Goal: Transaction & Acquisition: Purchase product/service

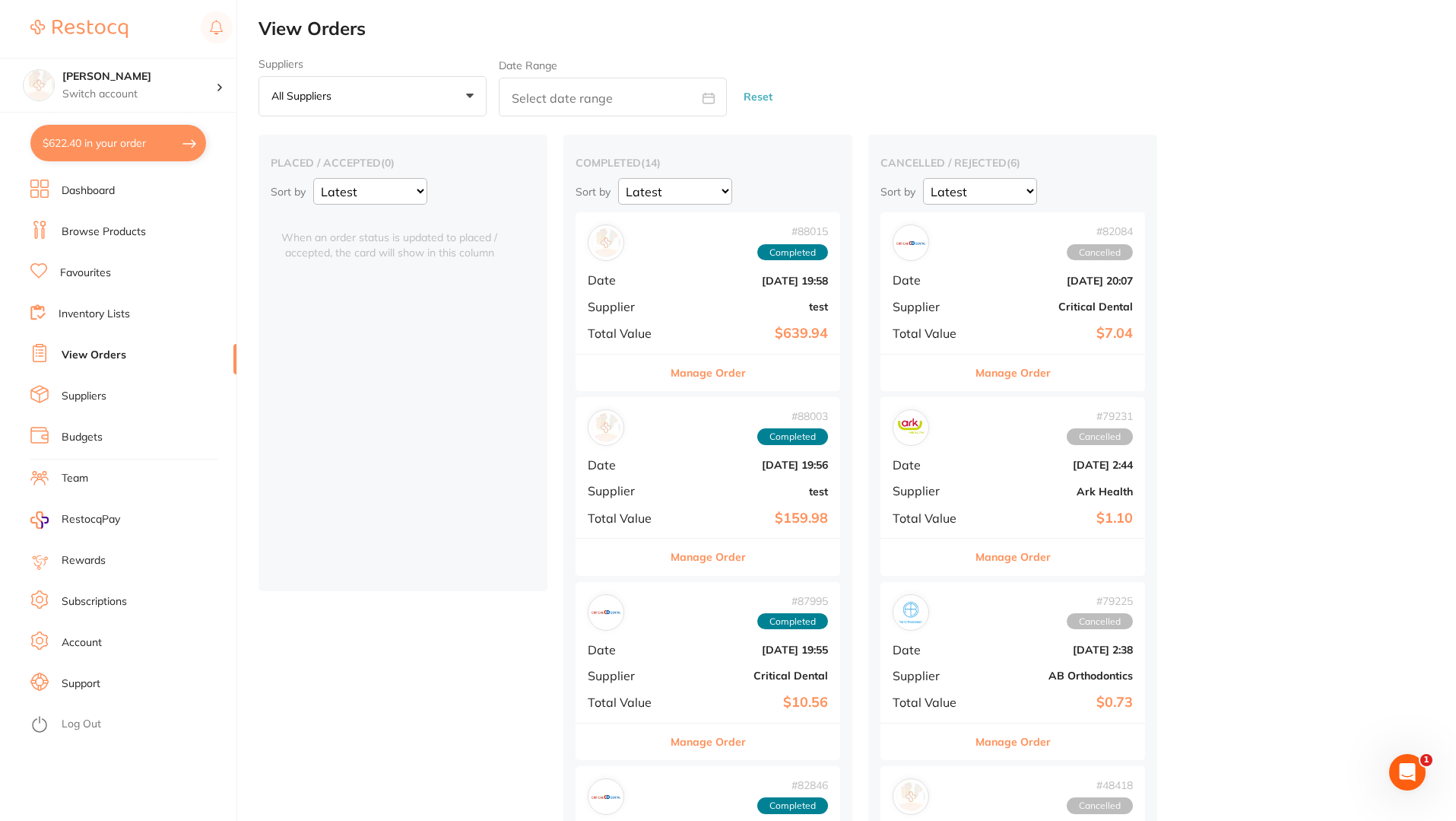
click at [87, 313] on link "Inventory Lists" at bounding box center [94, 314] width 72 height 15
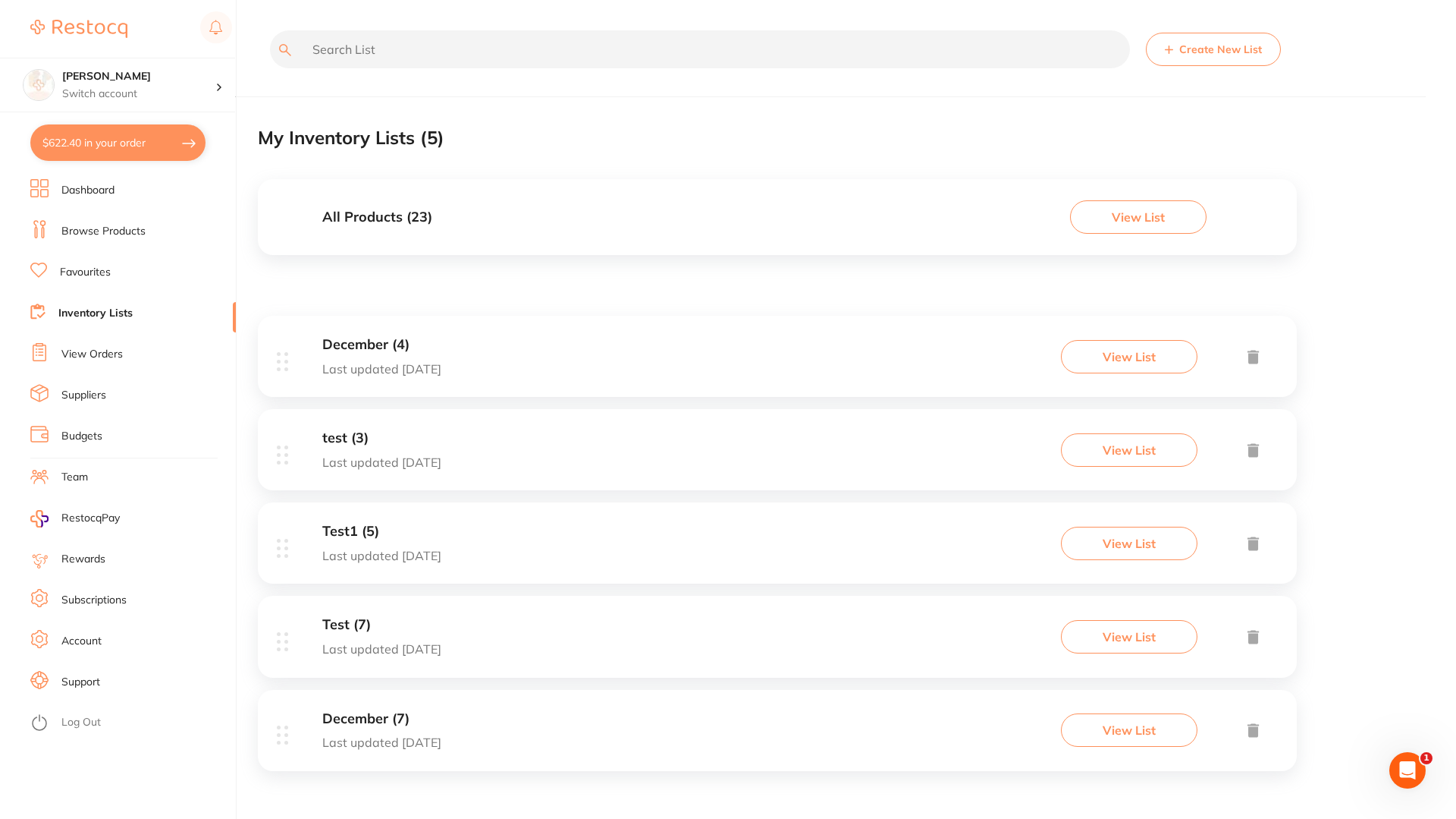
click at [112, 277] on li "Favourites" at bounding box center [134, 273] width 206 height 23
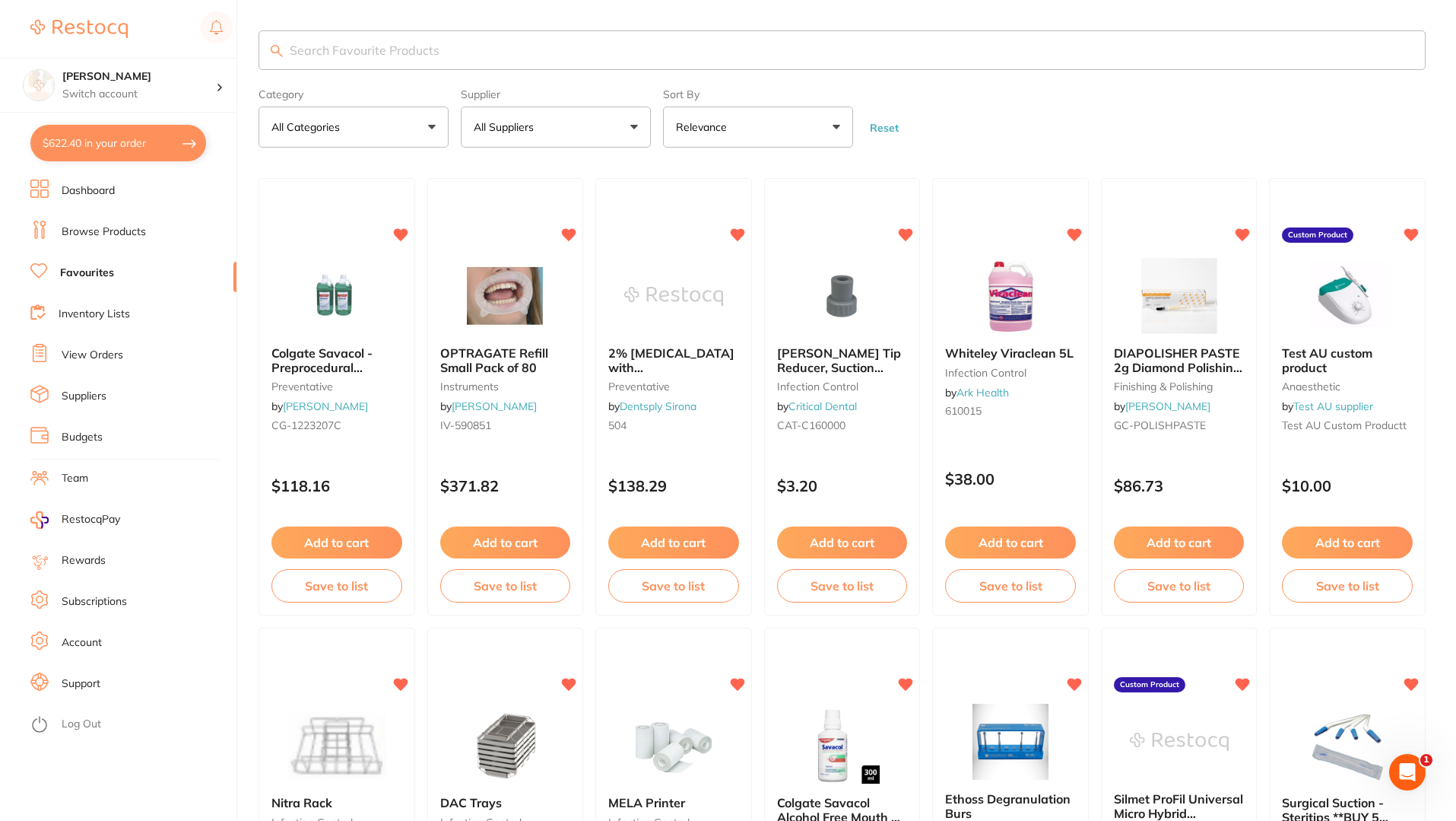
click at [98, 235] on link "Browse Products" at bounding box center [104, 232] width 85 height 15
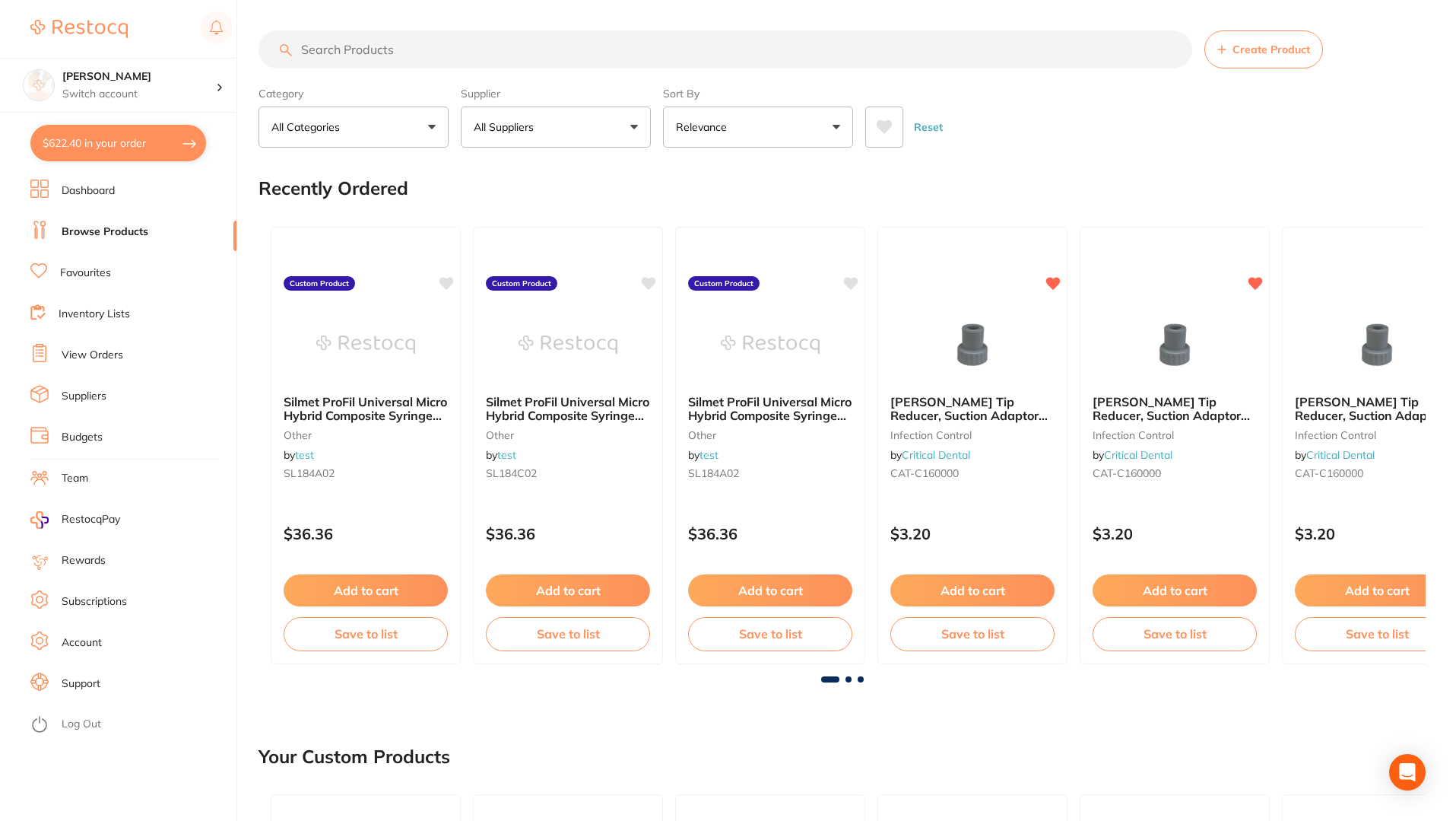
click at [86, 272] on link "Favourites" at bounding box center [85, 273] width 51 height 15
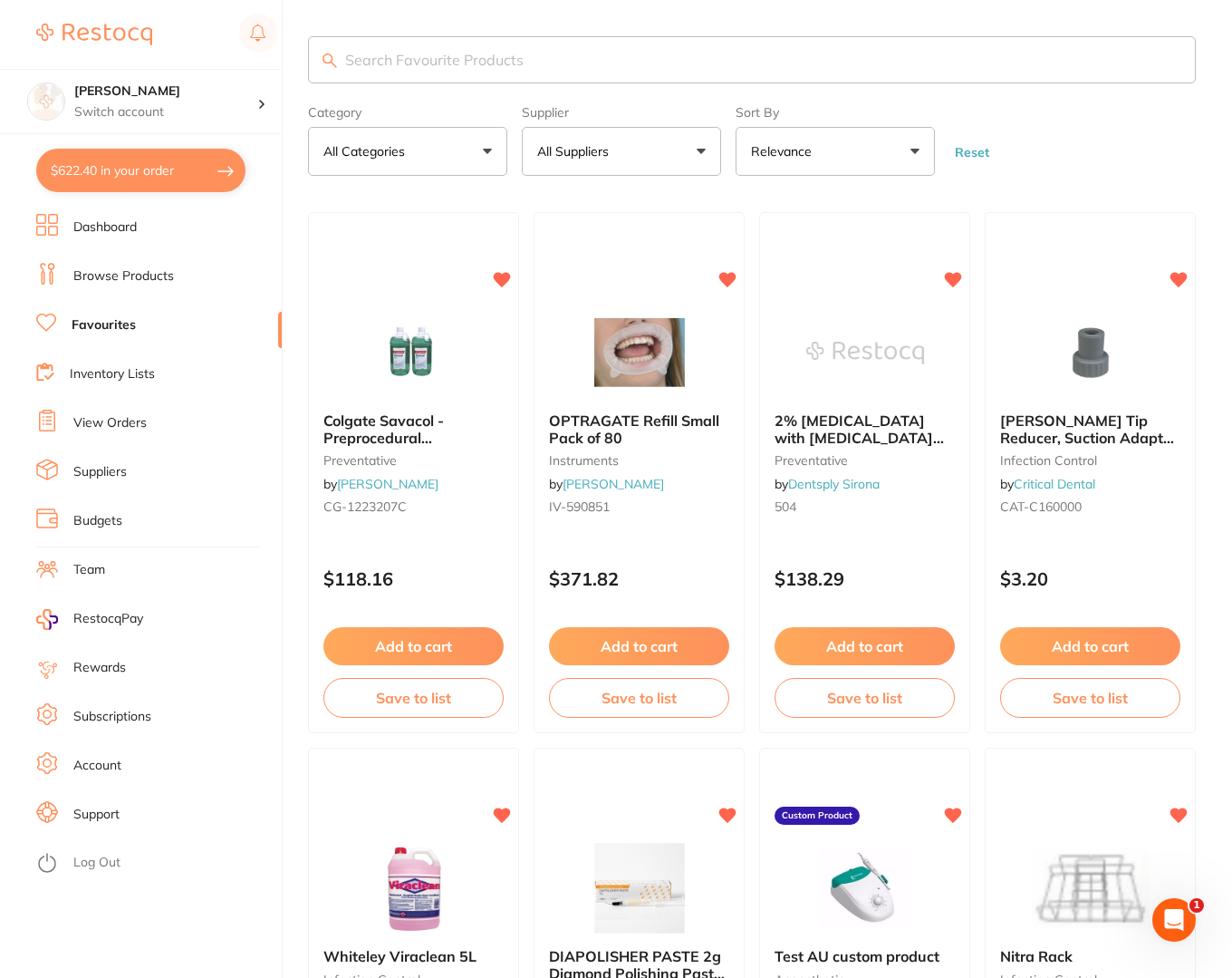
click at [111, 276] on link "Browse Products" at bounding box center [124, 276] width 101 height 18
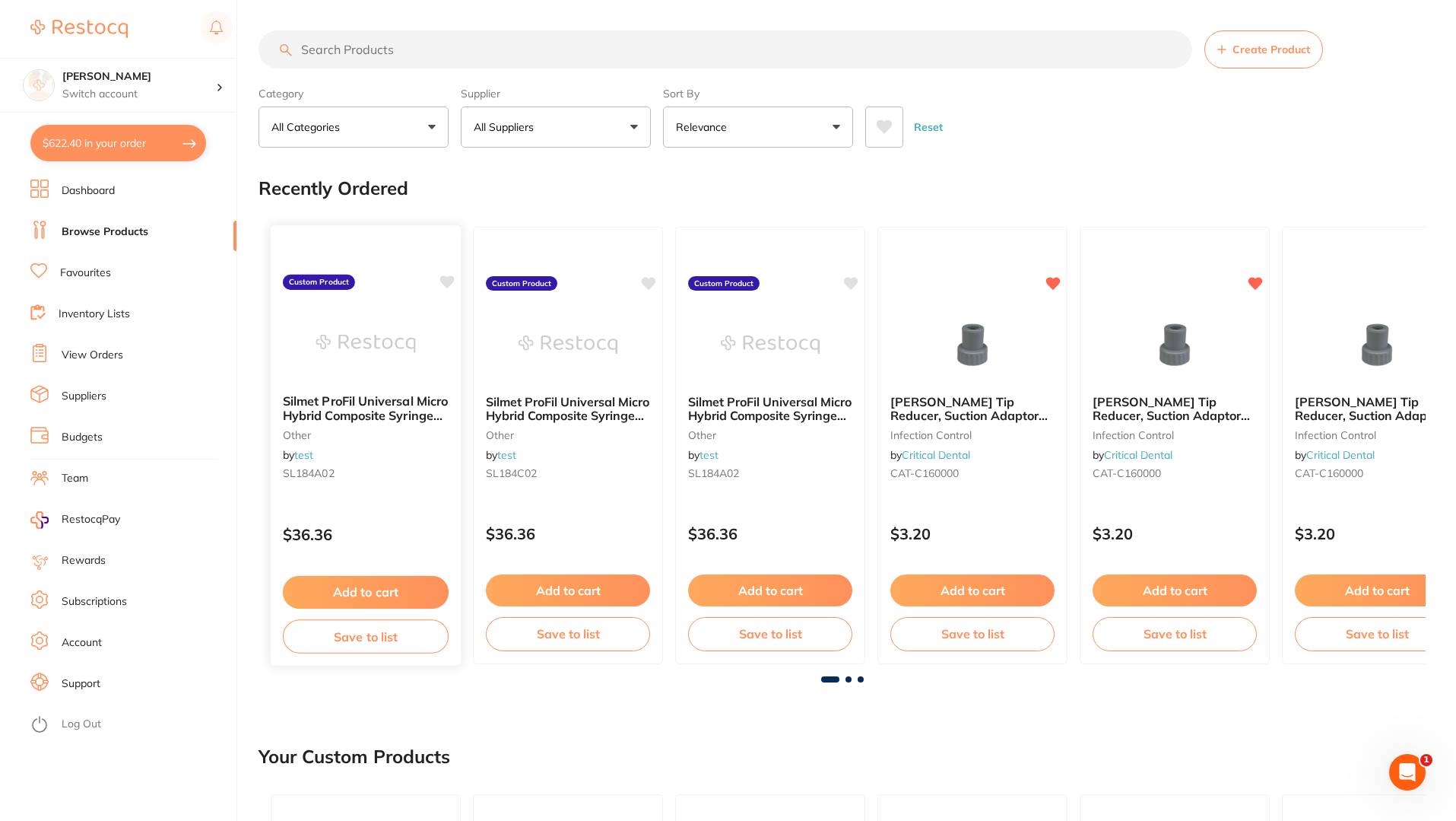
click at [397, 319] on img at bounding box center [365, 343] width 99 height 77
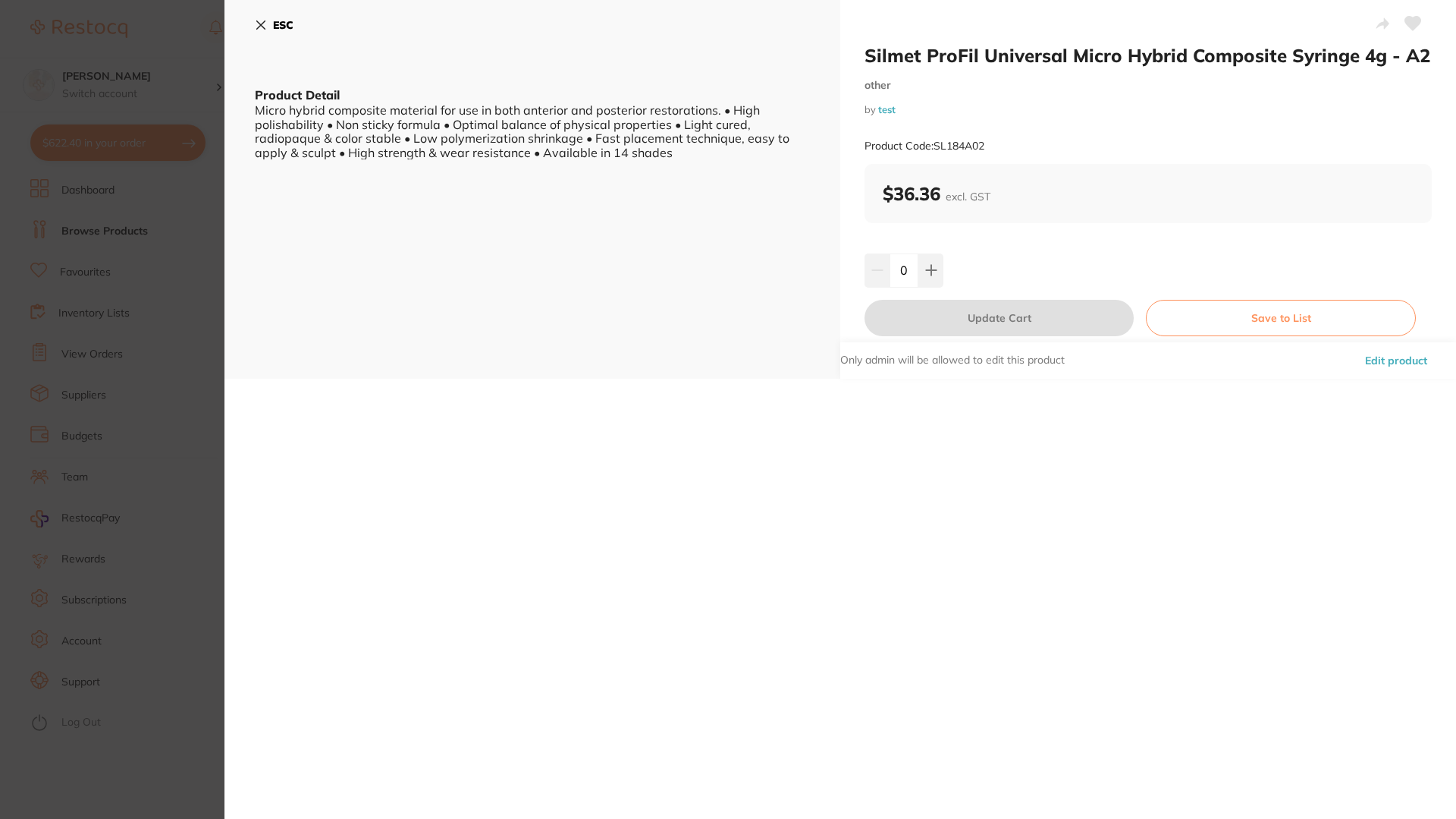
click at [261, 28] on icon at bounding box center [261, 25] width 12 height 12
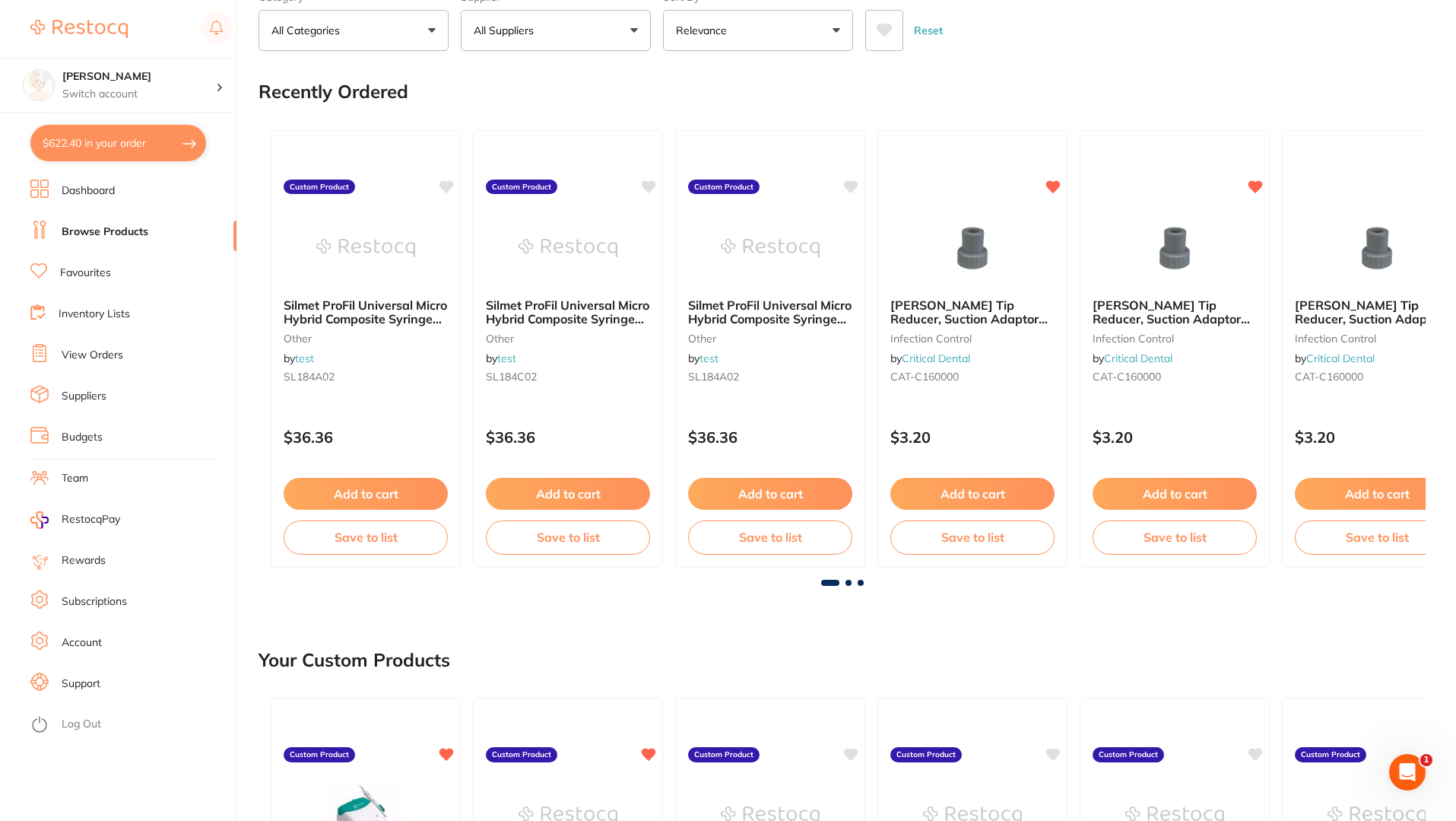
scroll to position [1553, 0]
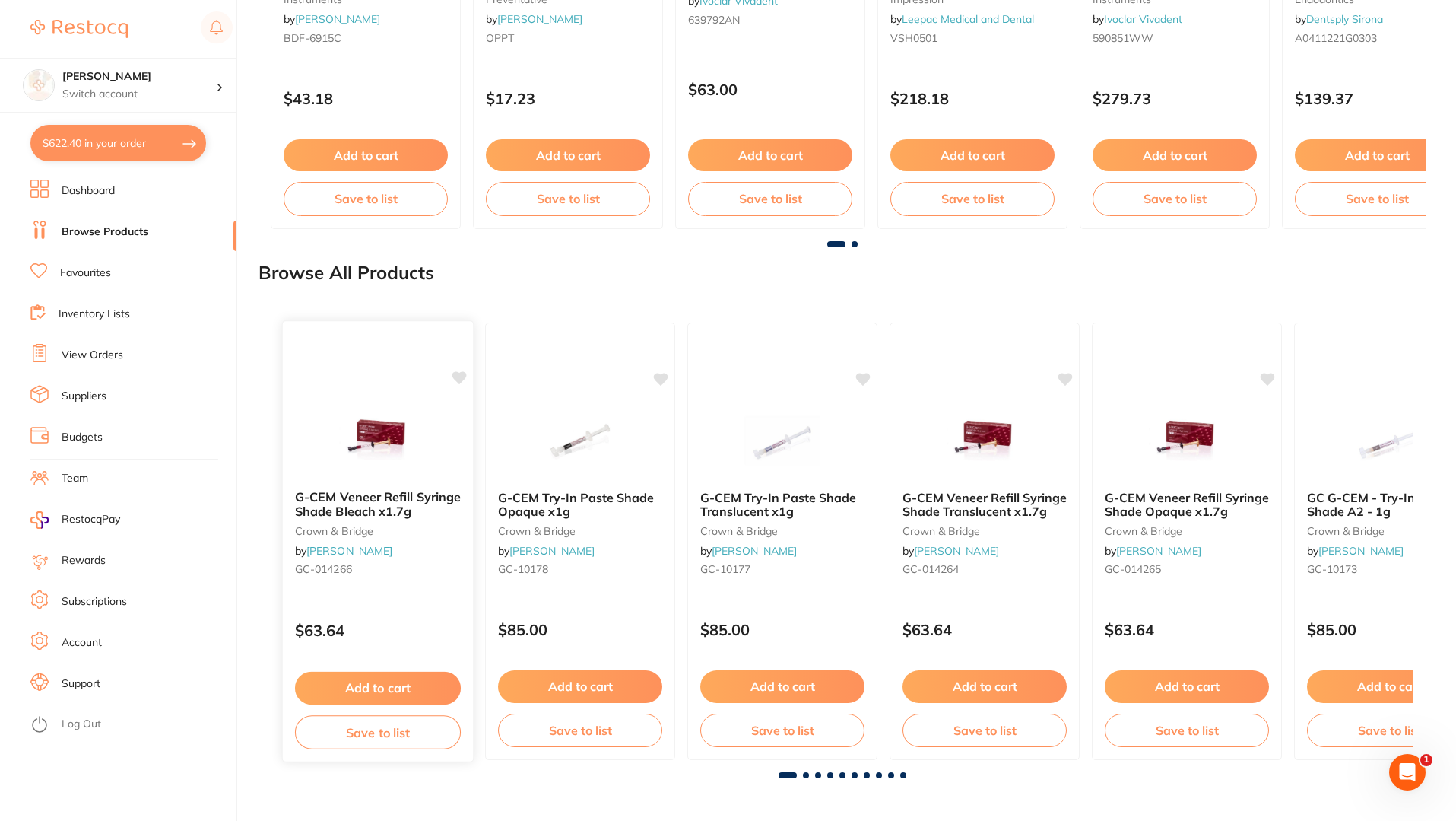
click at [413, 422] on img at bounding box center [377, 439] width 99 height 77
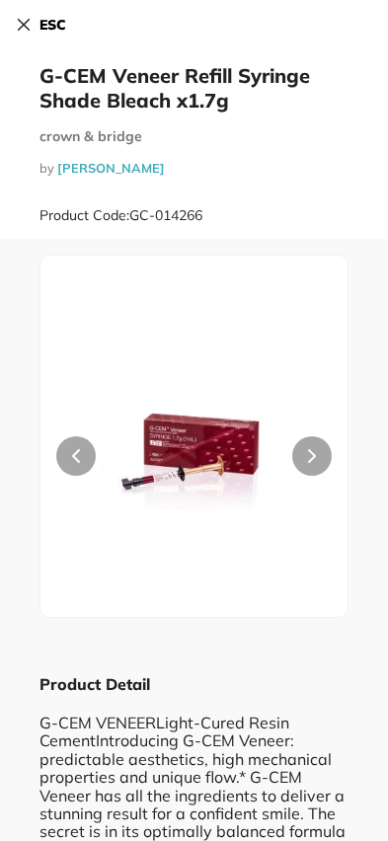
scroll to position [25, 0]
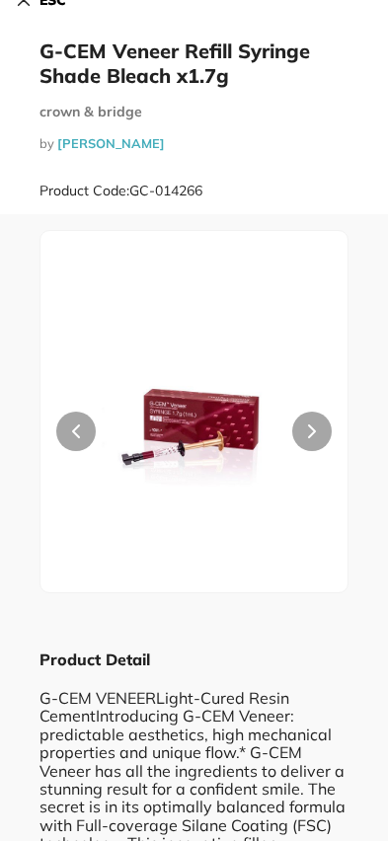
click at [64, 432] on button at bounding box center [76, 432] width 40 height 40
click at [68, 430] on button at bounding box center [76, 432] width 40 height 40
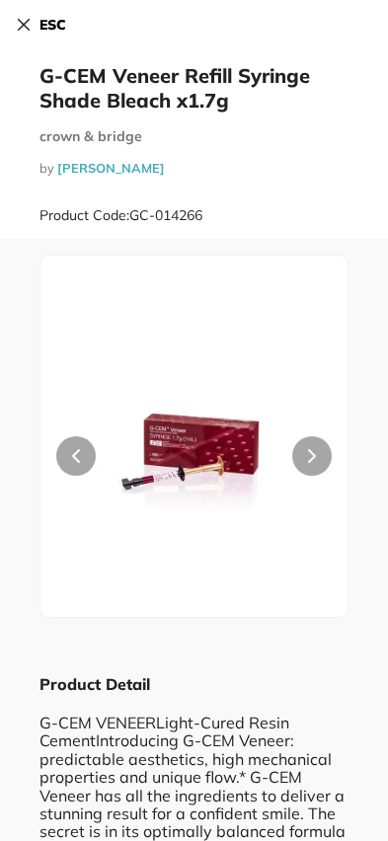
click at [30, 32] on icon at bounding box center [24, 25] width 16 height 16
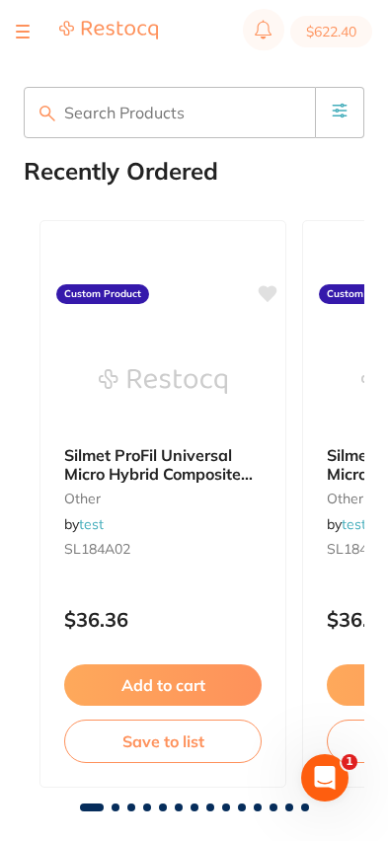
scroll to position [2016, 0]
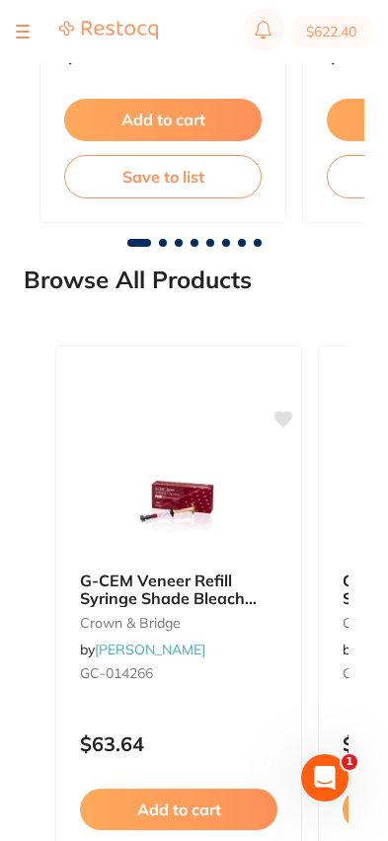
click at [172, 514] on img at bounding box center [179, 506] width 128 height 99
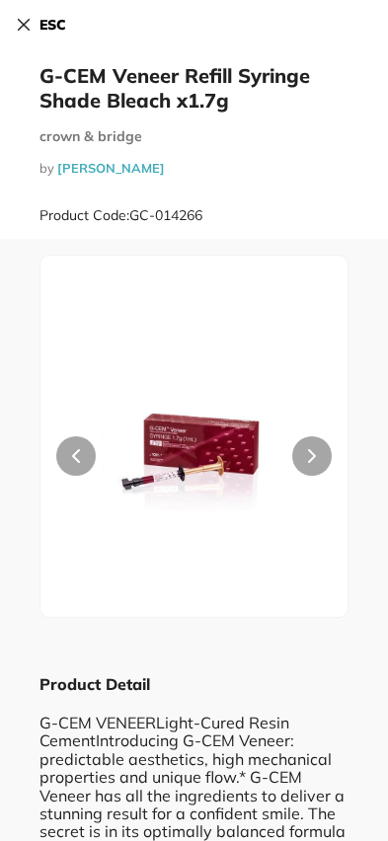
click at [29, 28] on icon at bounding box center [24, 25] width 16 height 16
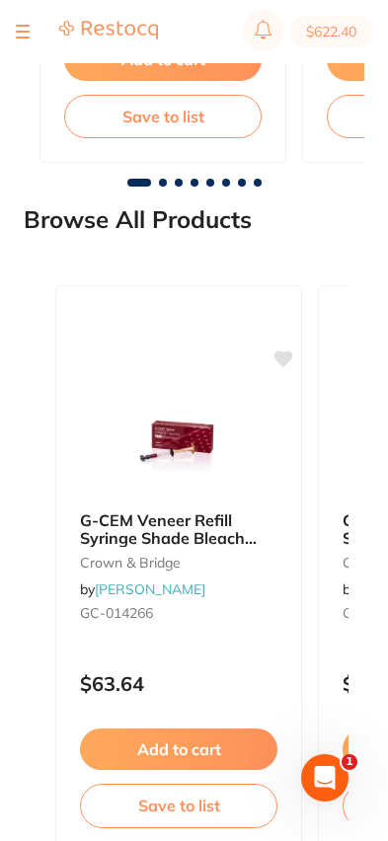
scroll to position [2150, 0]
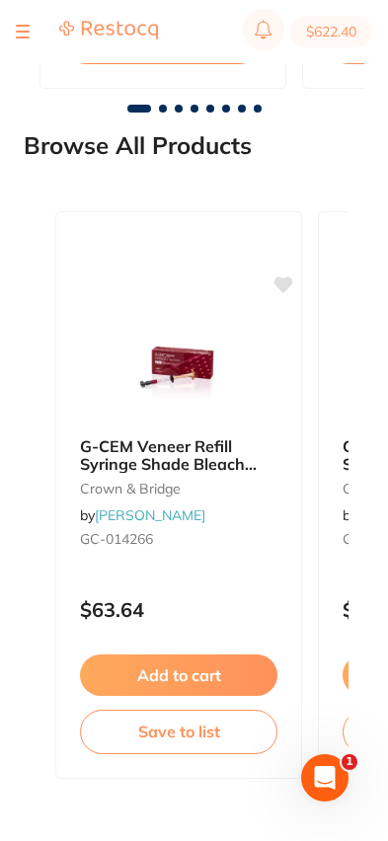
click at [158, 666] on button "Add to cart" at bounding box center [179, 675] width 198 height 41
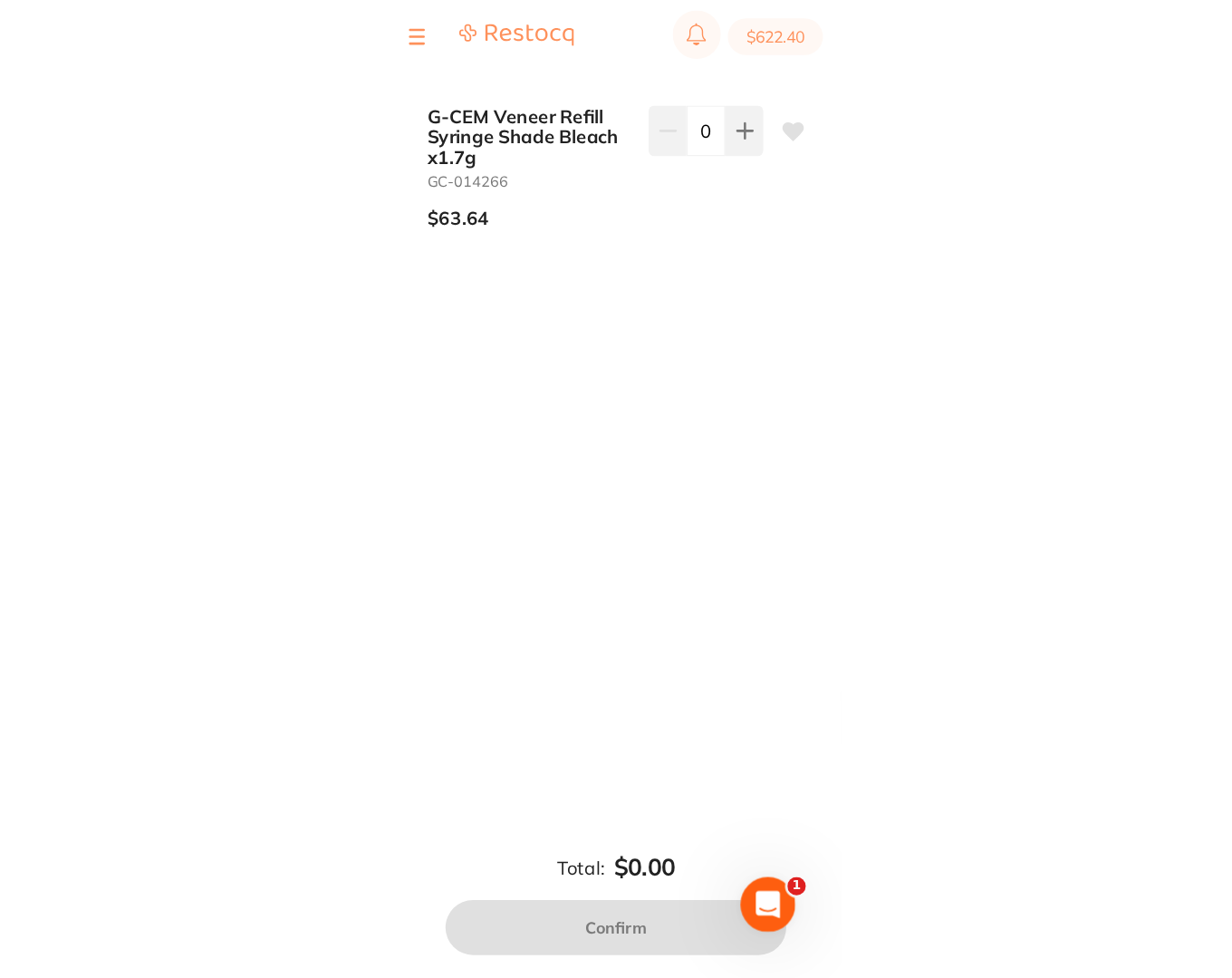
scroll to position [1850, 0]
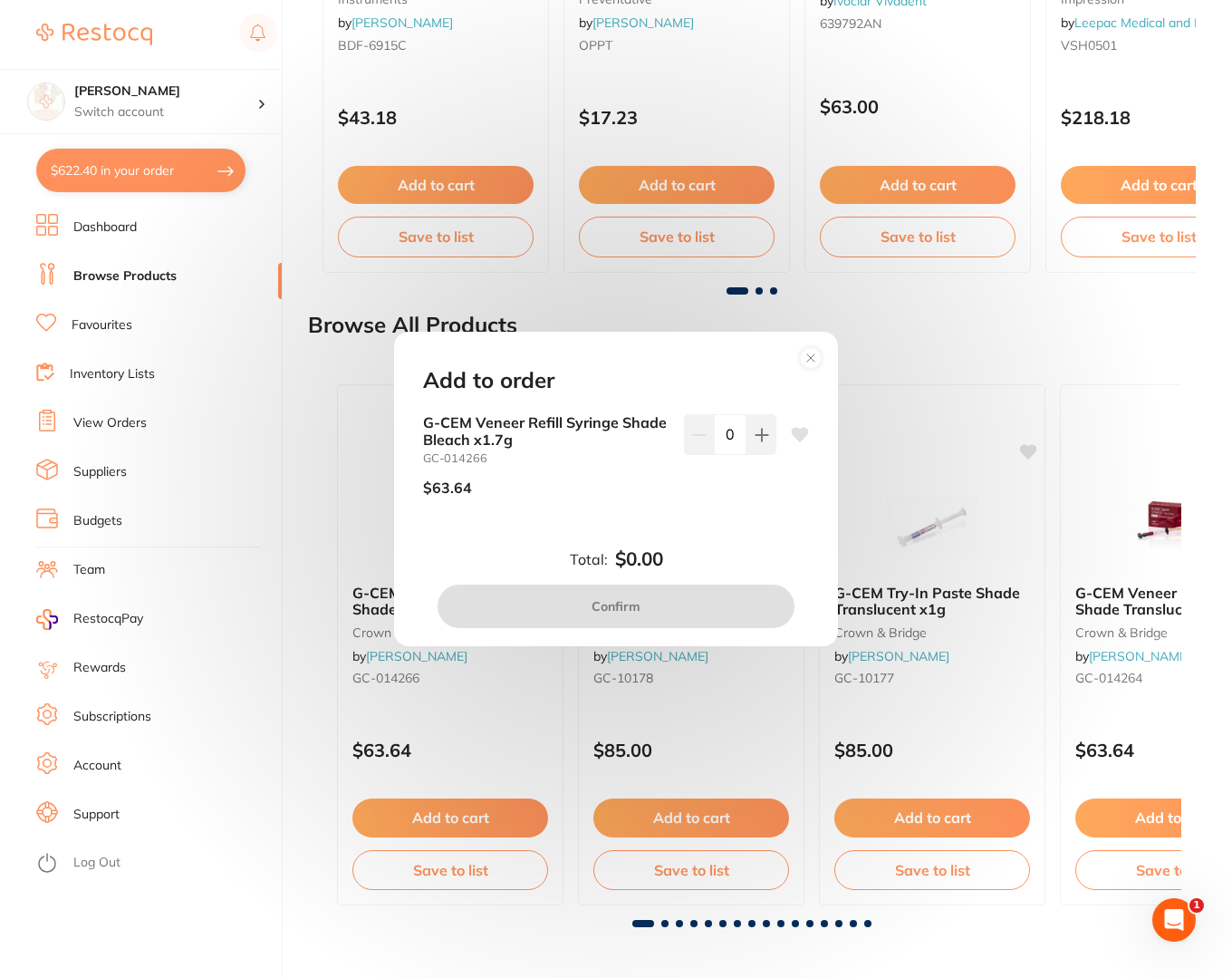
click at [813, 358] on circle at bounding box center [811, 357] width 21 height 21
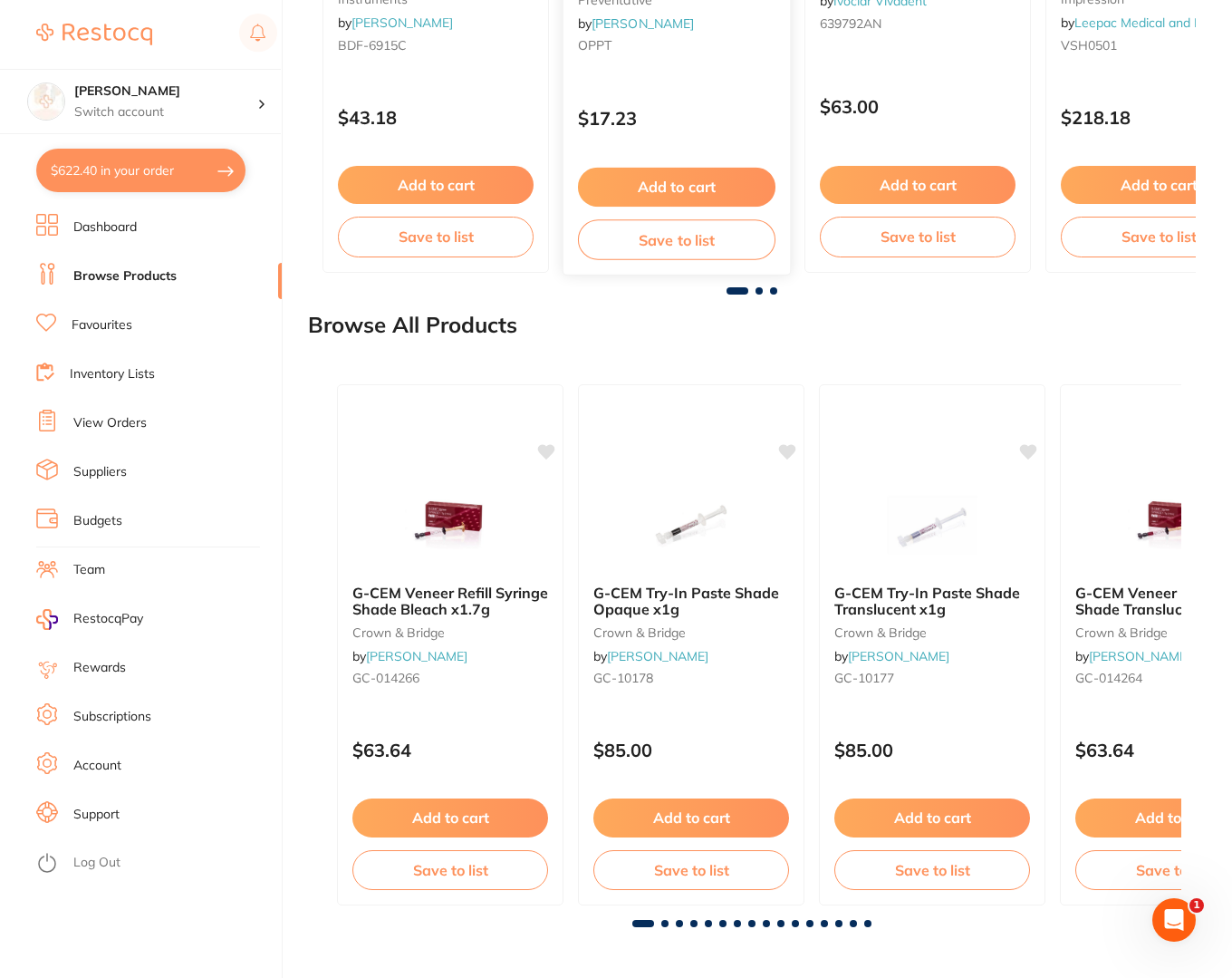
click at [683, 134] on div "$17.23" at bounding box center [676, 114] width 227 height 49
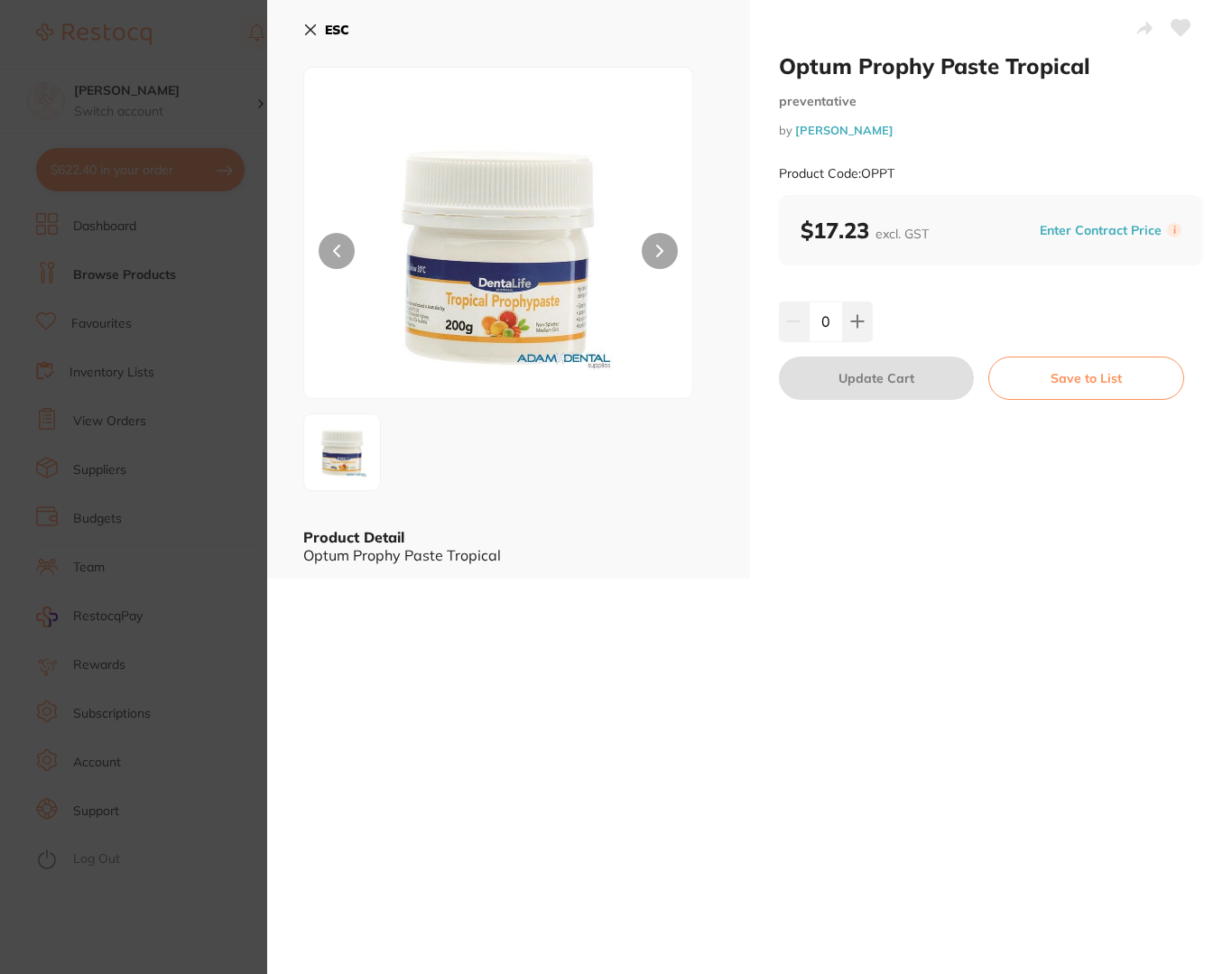
click at [320, 28] on button "ESC" at bounding box center [326, 30] width 46 height 31
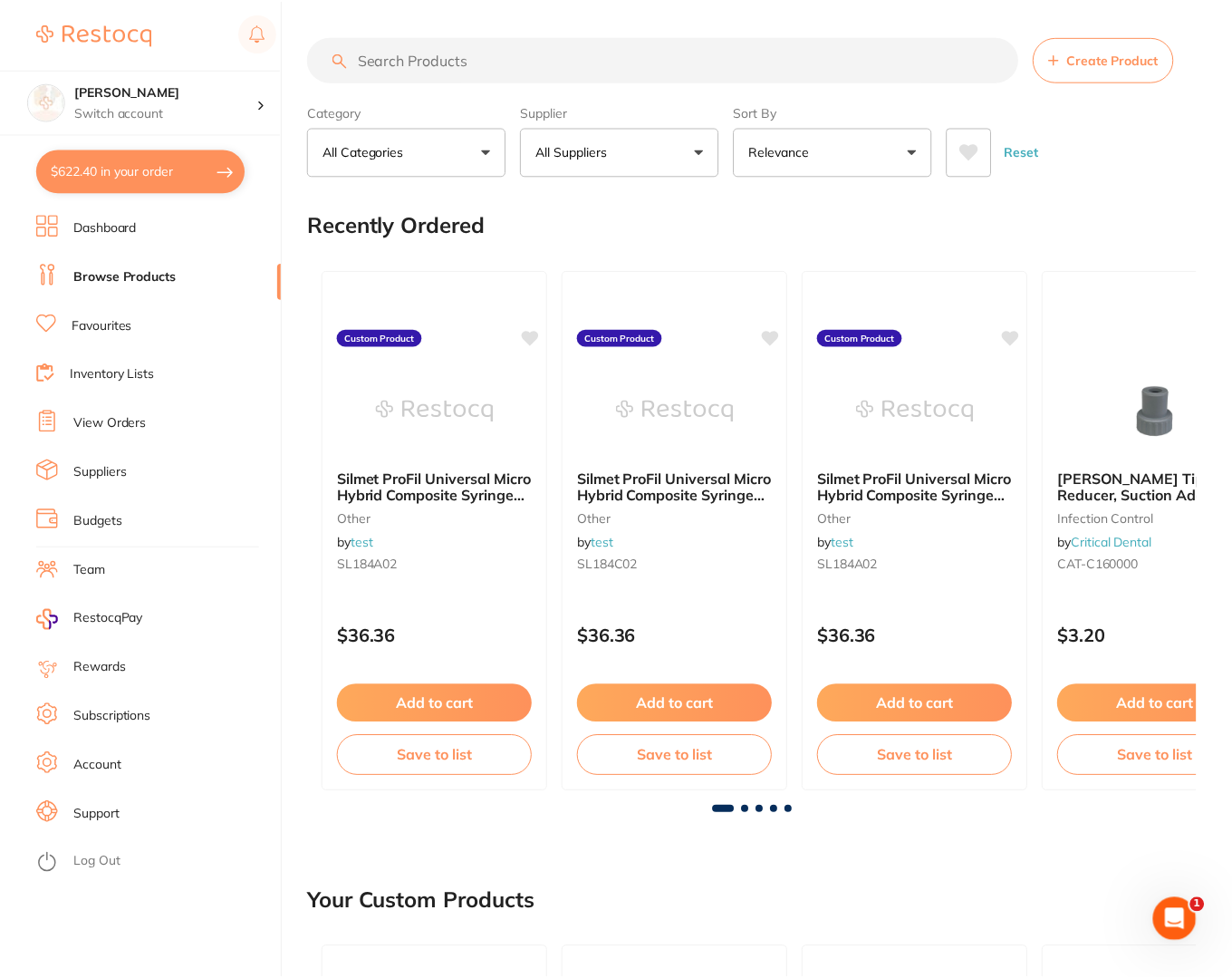
scroll to position [1850, 0]
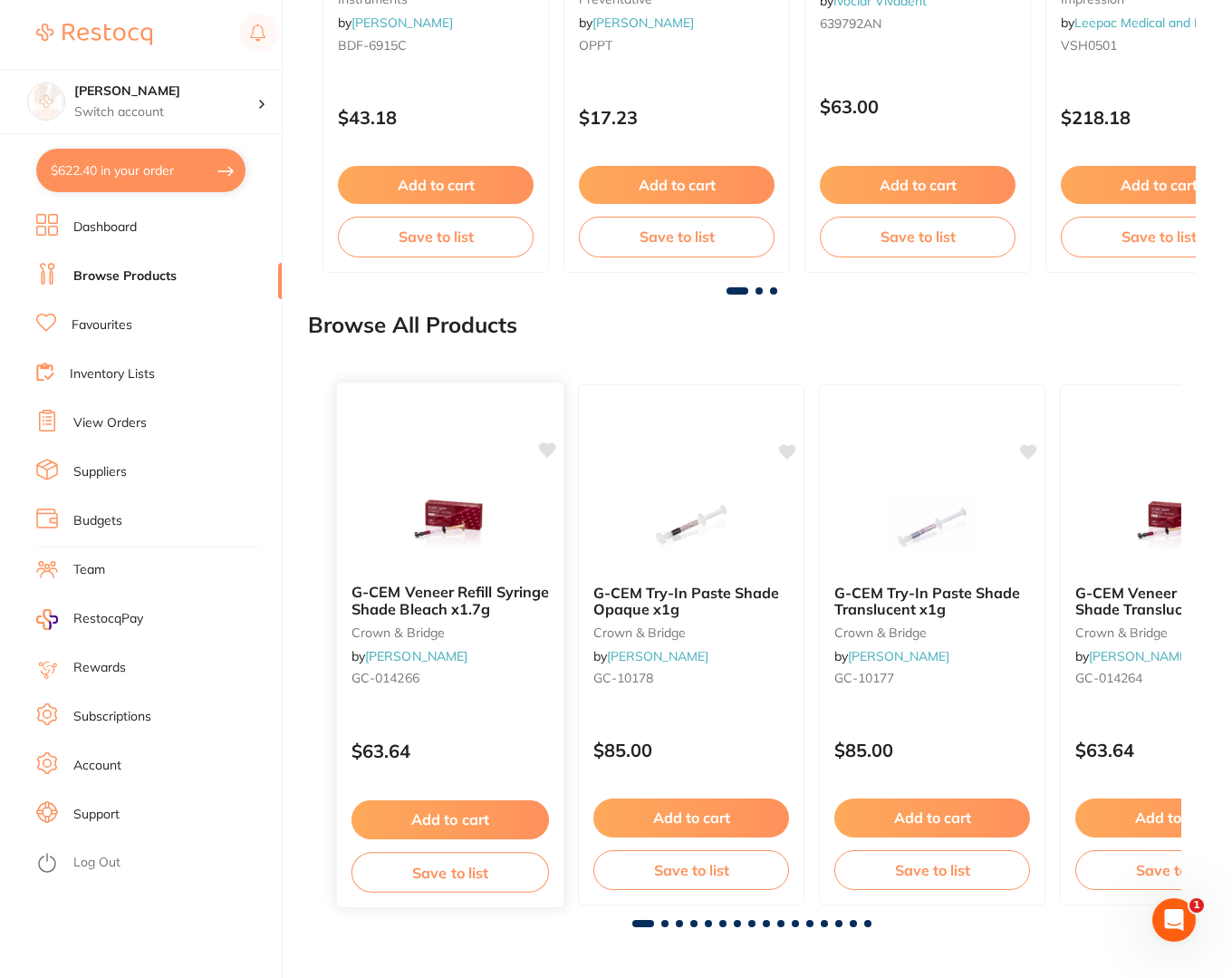
click at [395, 456] on div "G-CEM Veneer Refill Syringe Shade Bleach x1.7g crown & bridge by [PERSON_NAME] …" at bounding box center [450, 645] width 229 height 527
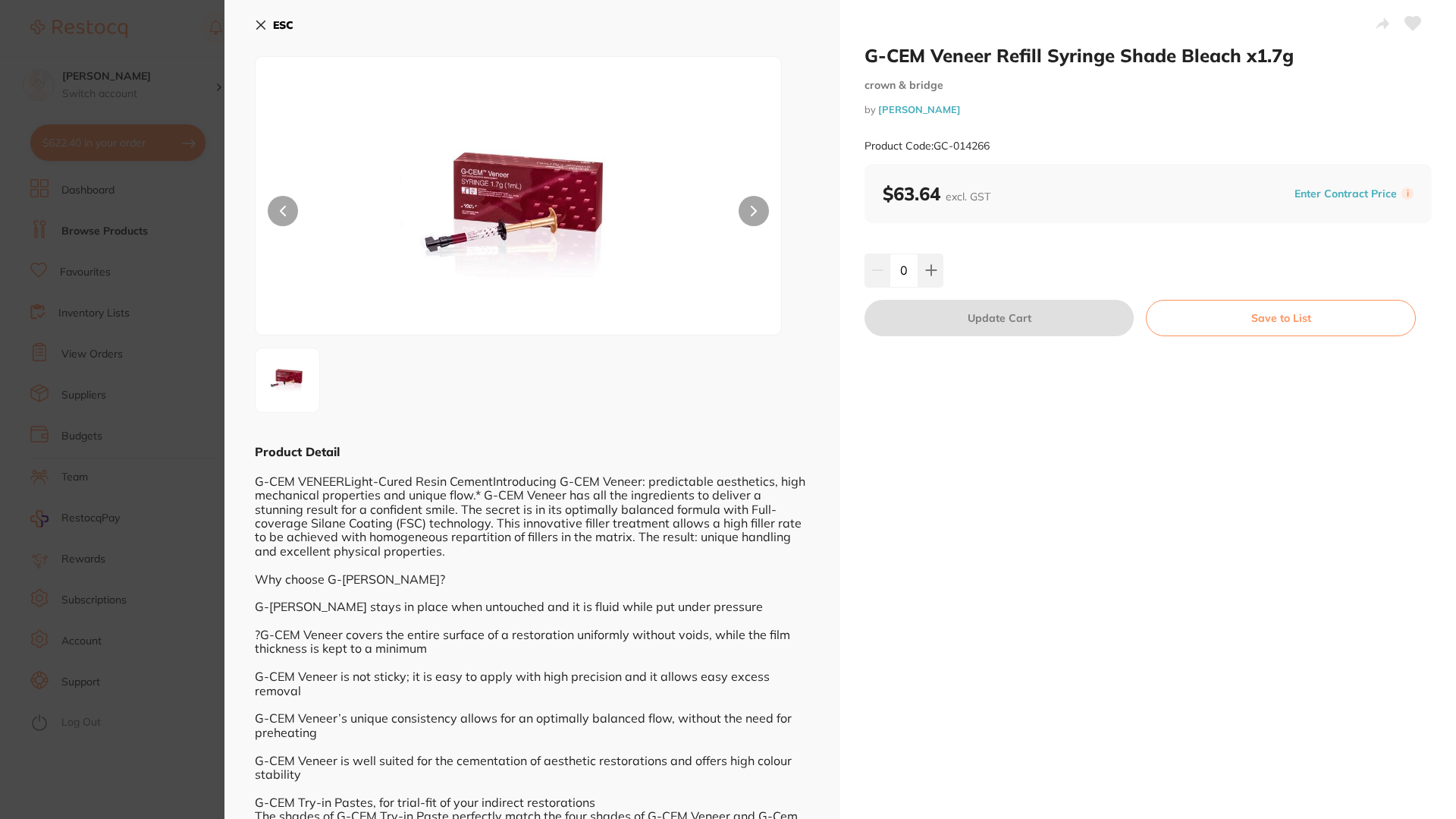
click at [260, 22] on icon at bounding box center [261, 25] width 12 height 12
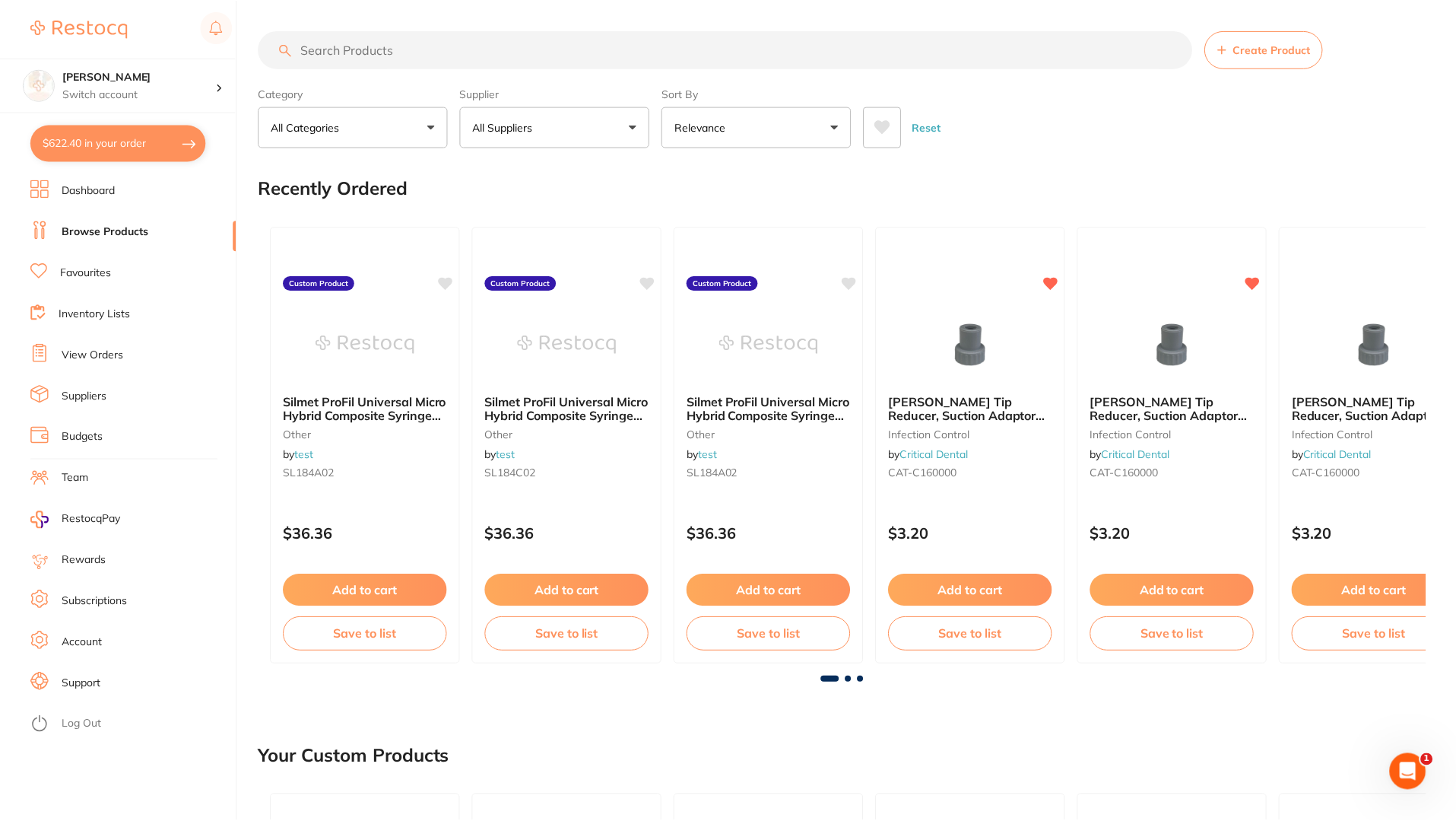
scroll to position [1553, 0]
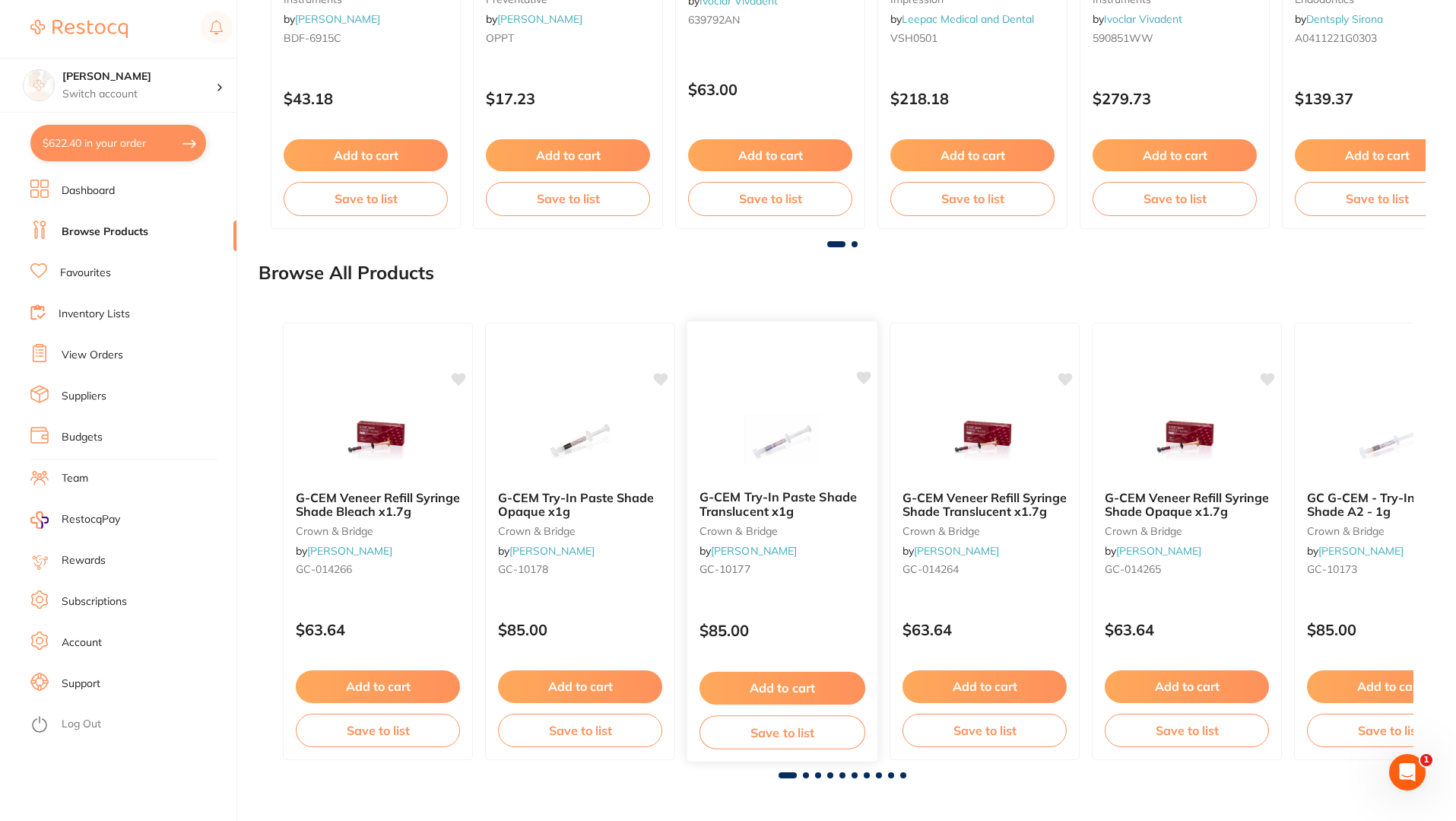
click at [718, 380] on div "G-CEM Try-In Paste Shade Translucent x1g crown & bridge by [PERSON_NAME] [PERSO…" at bounding box center [783, 541] width 192 height 442
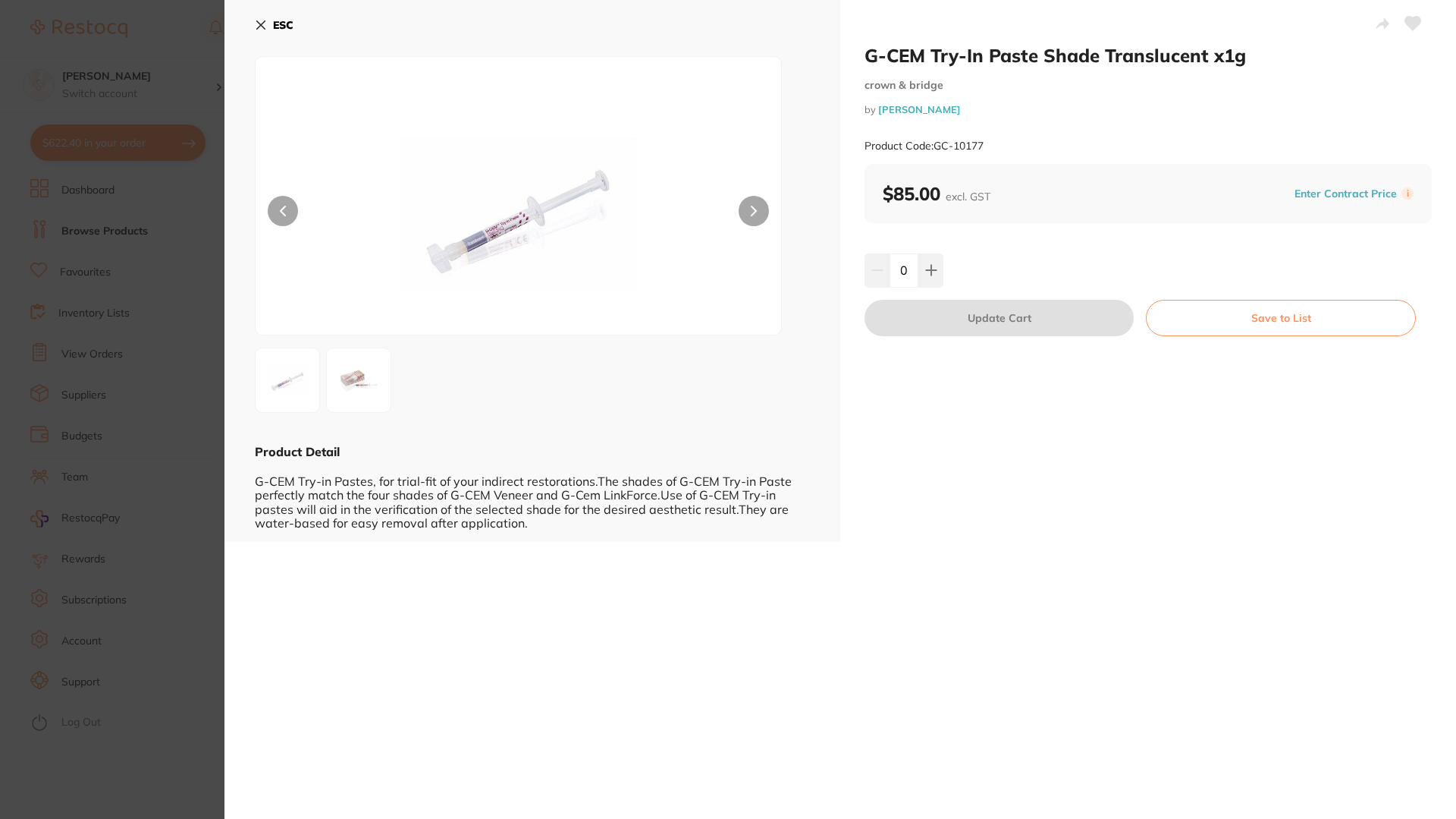
click at [261, 28] on icon at bounding box center [261, 25] width 12 height 12
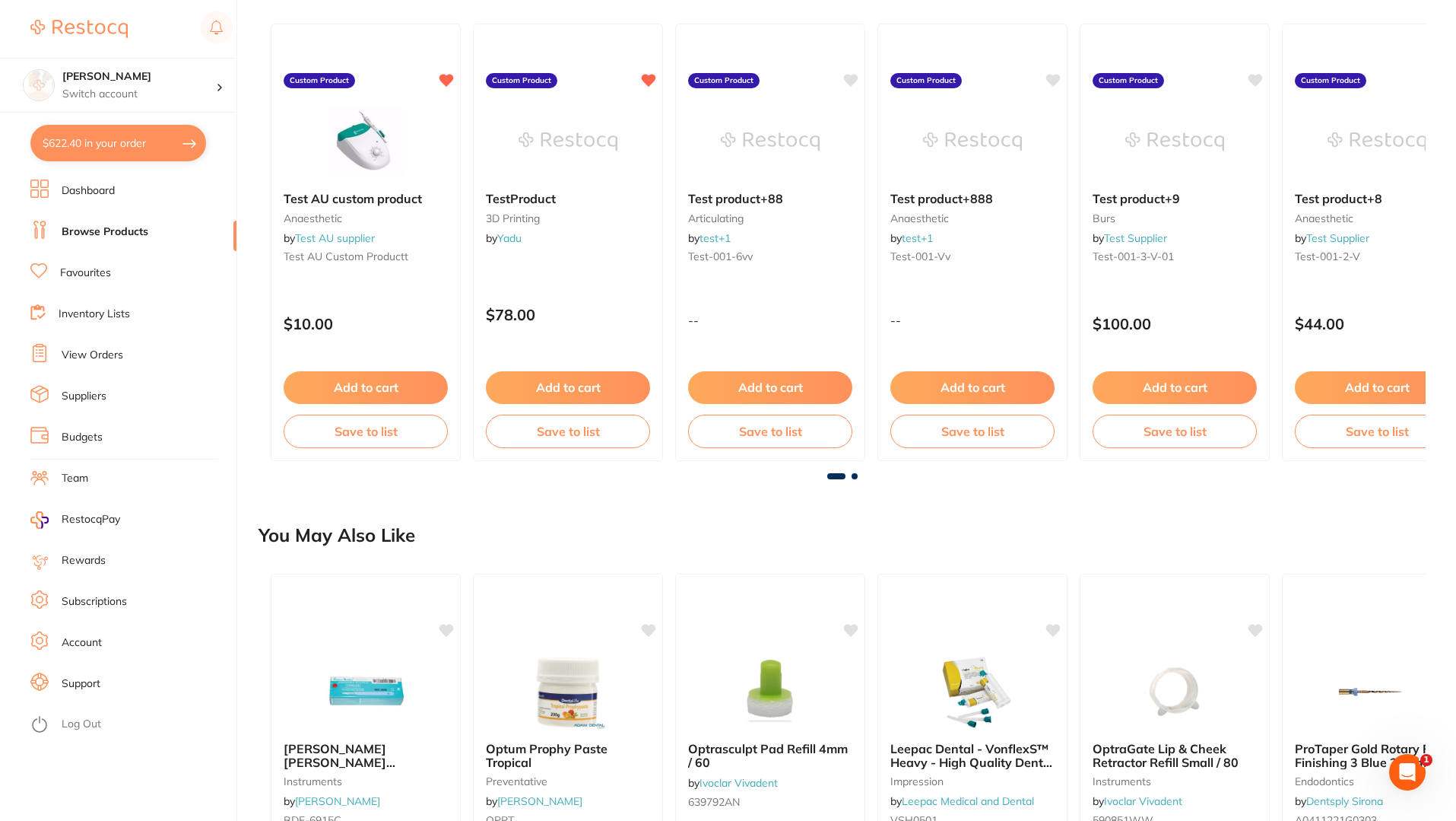
scroll to position [734, 0]
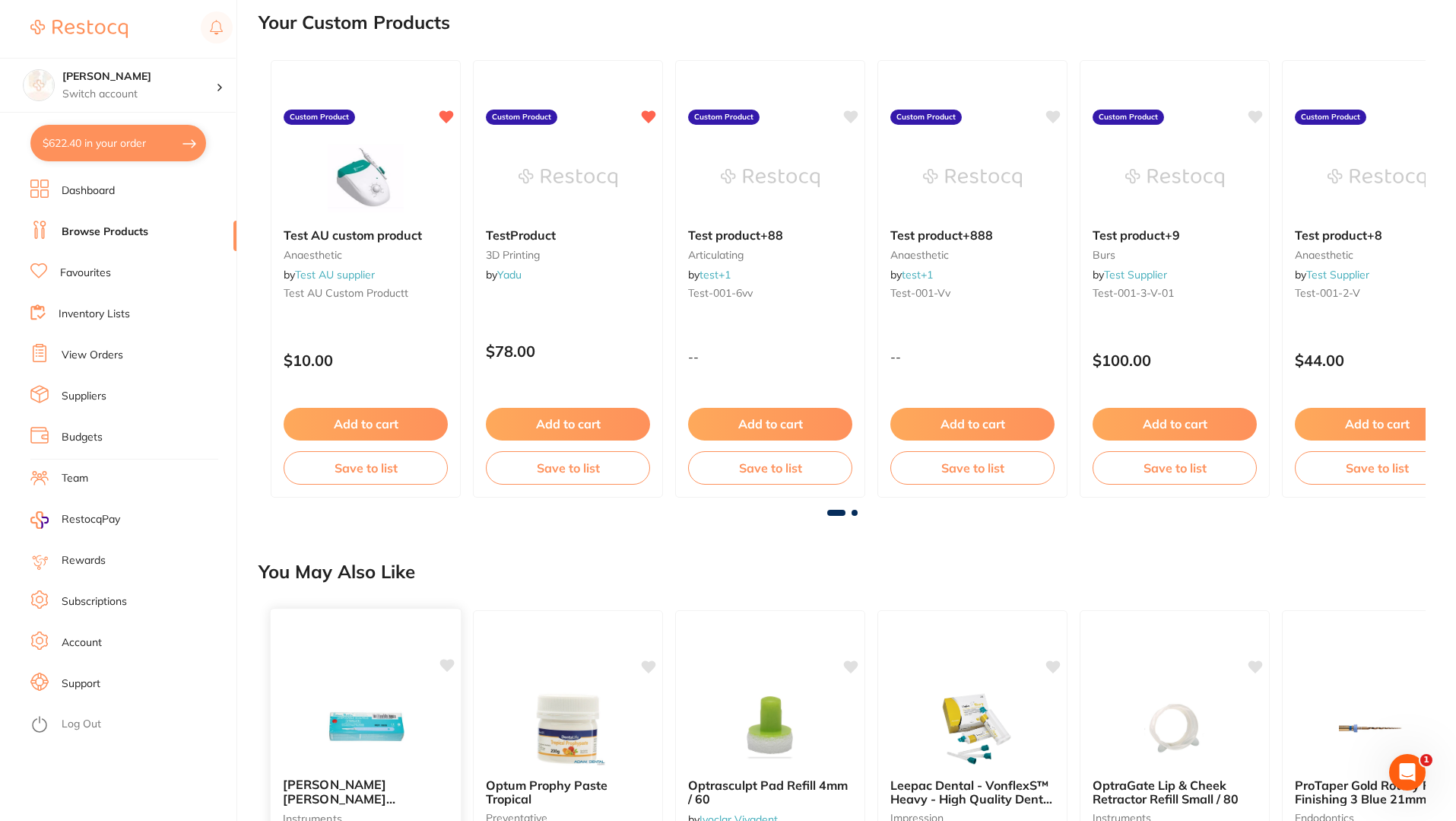
click at [389, 742] on img at bounding box center [365, 727] width 99 height 77
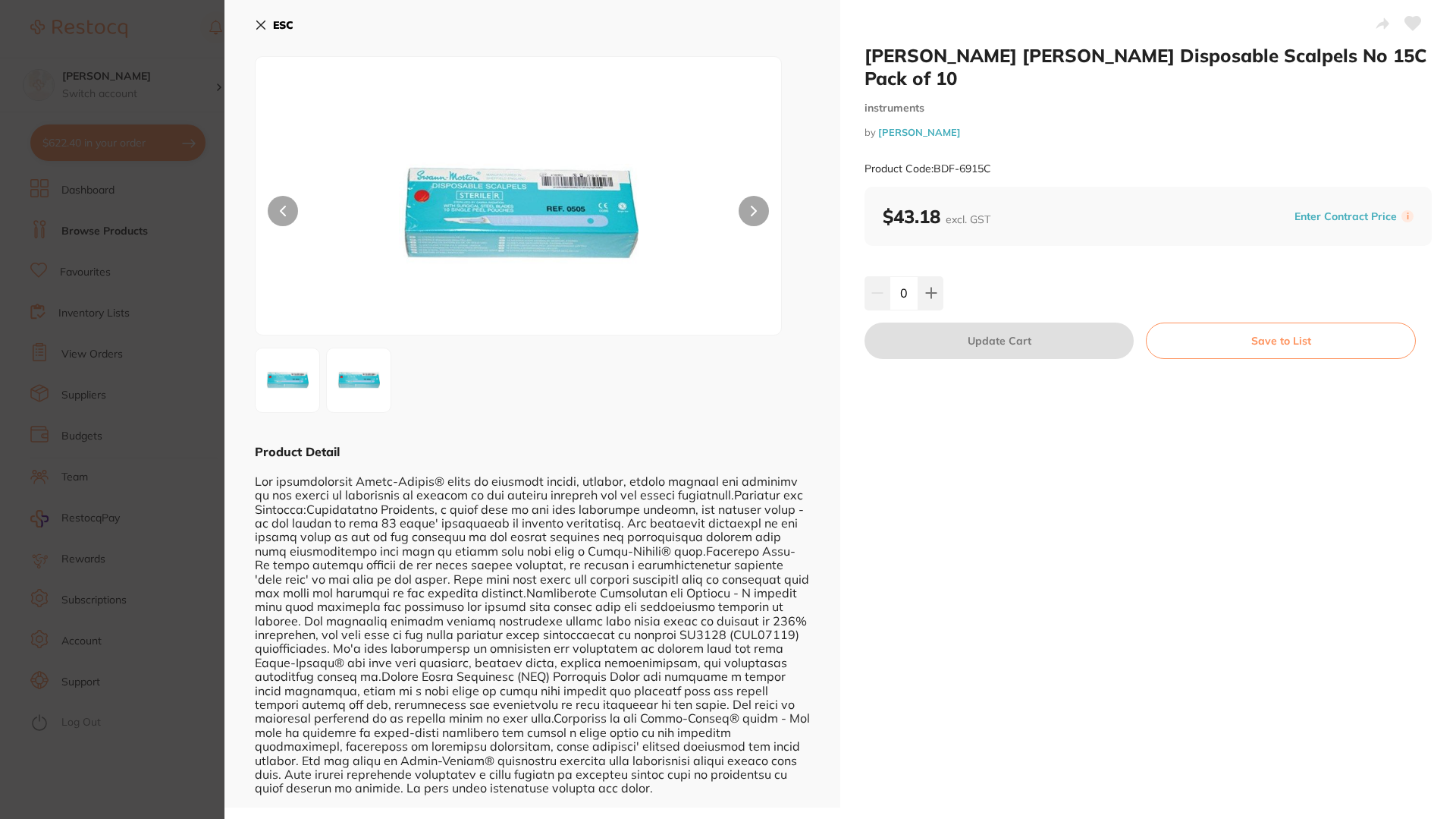
click at [252, 27] on div "ESC Product Detail" at bounding box center [532, 403] width 616 height 807
click at [259, 22] on icon at bounding box center [261, 25] width 12 height 12
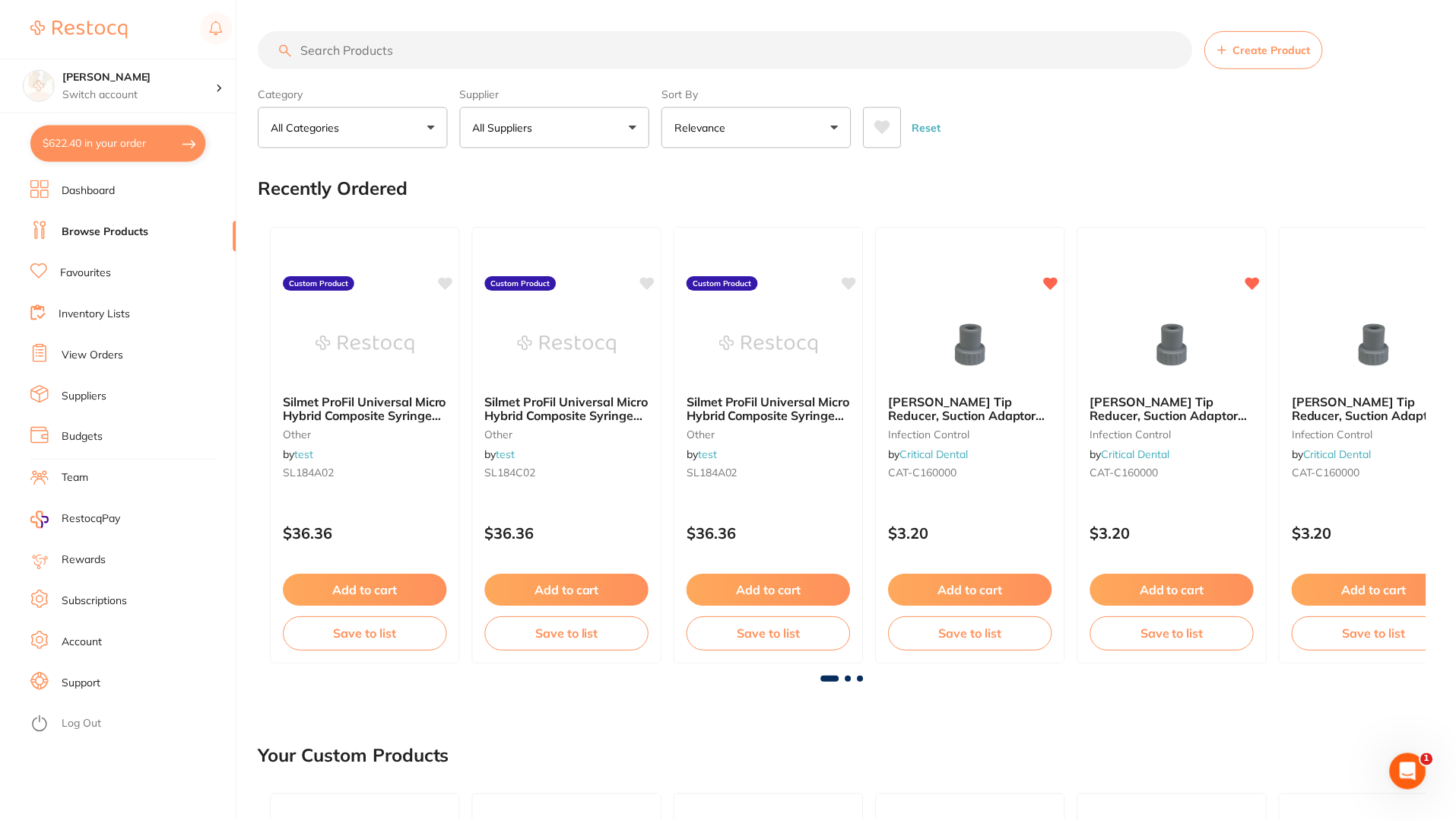
scroll to position [734, 0]
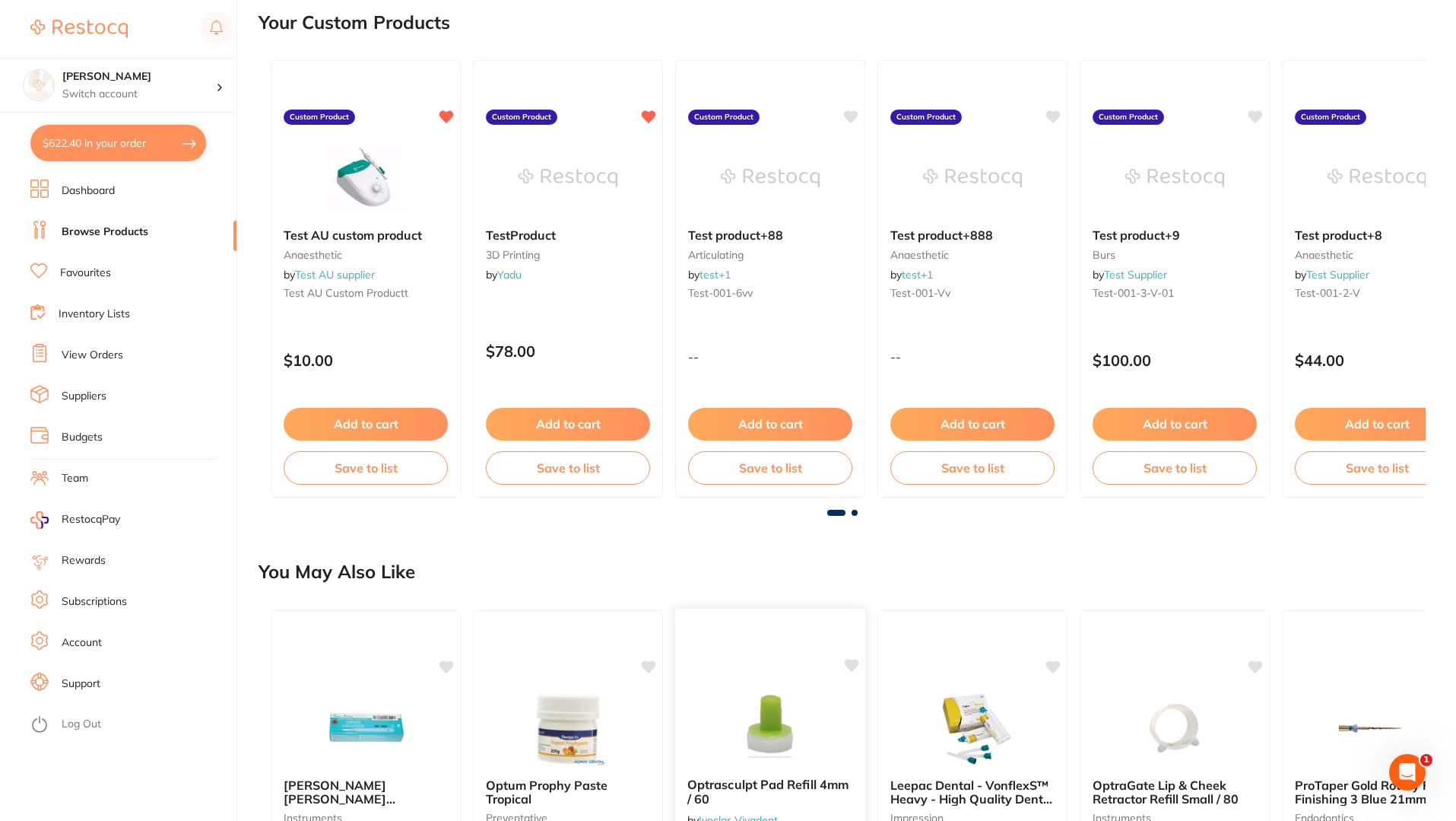
click at [802, 698] on img at bounding box center [769, 727] width 99 height 77
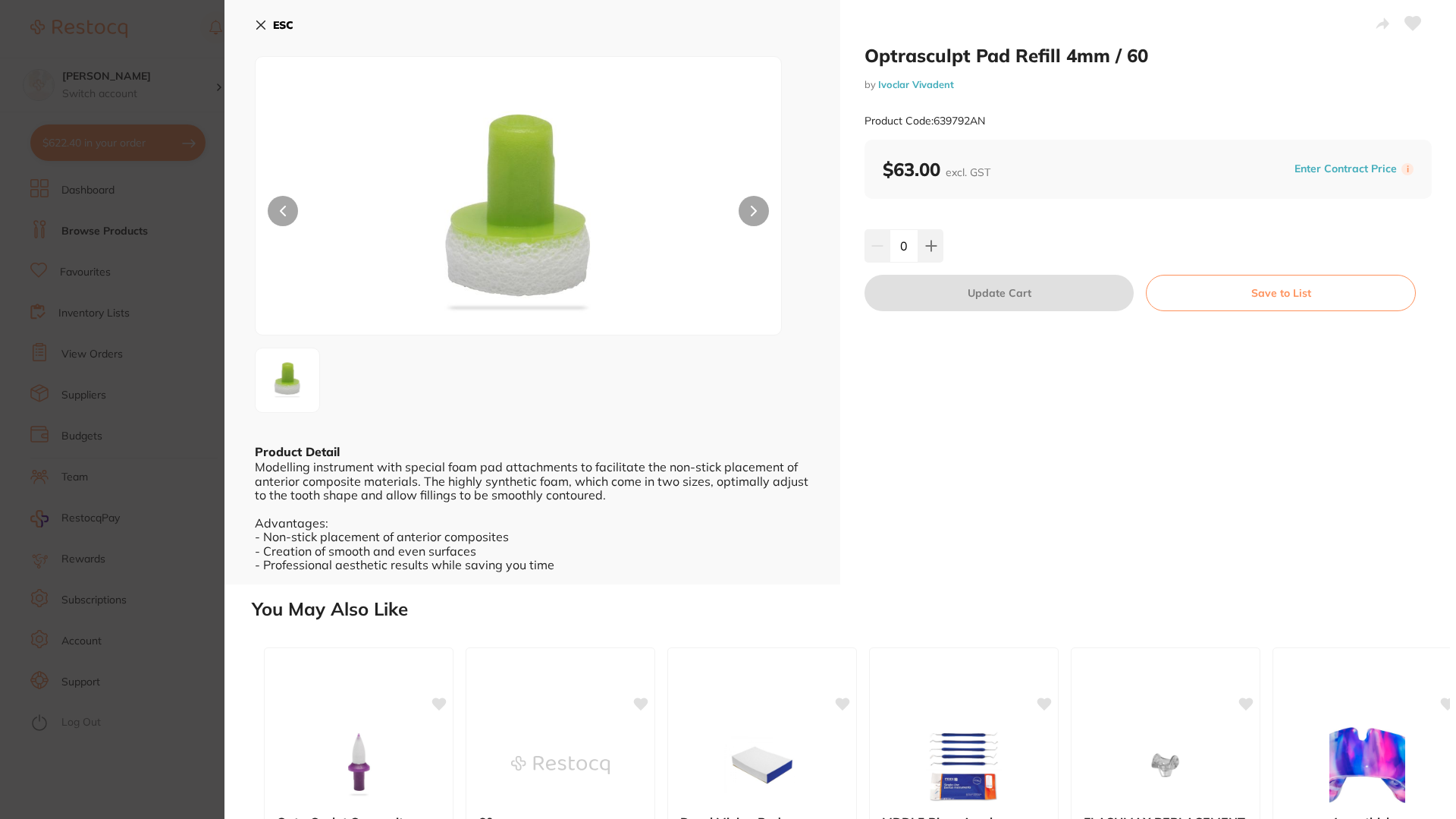
drag, startPoint x: 257, startPoint y: 20, endPoint x: 275, endPoint y: 2, distance: 25.5
click at [257, 20] on icon at bounding box center [261, 25] width 12 height 12
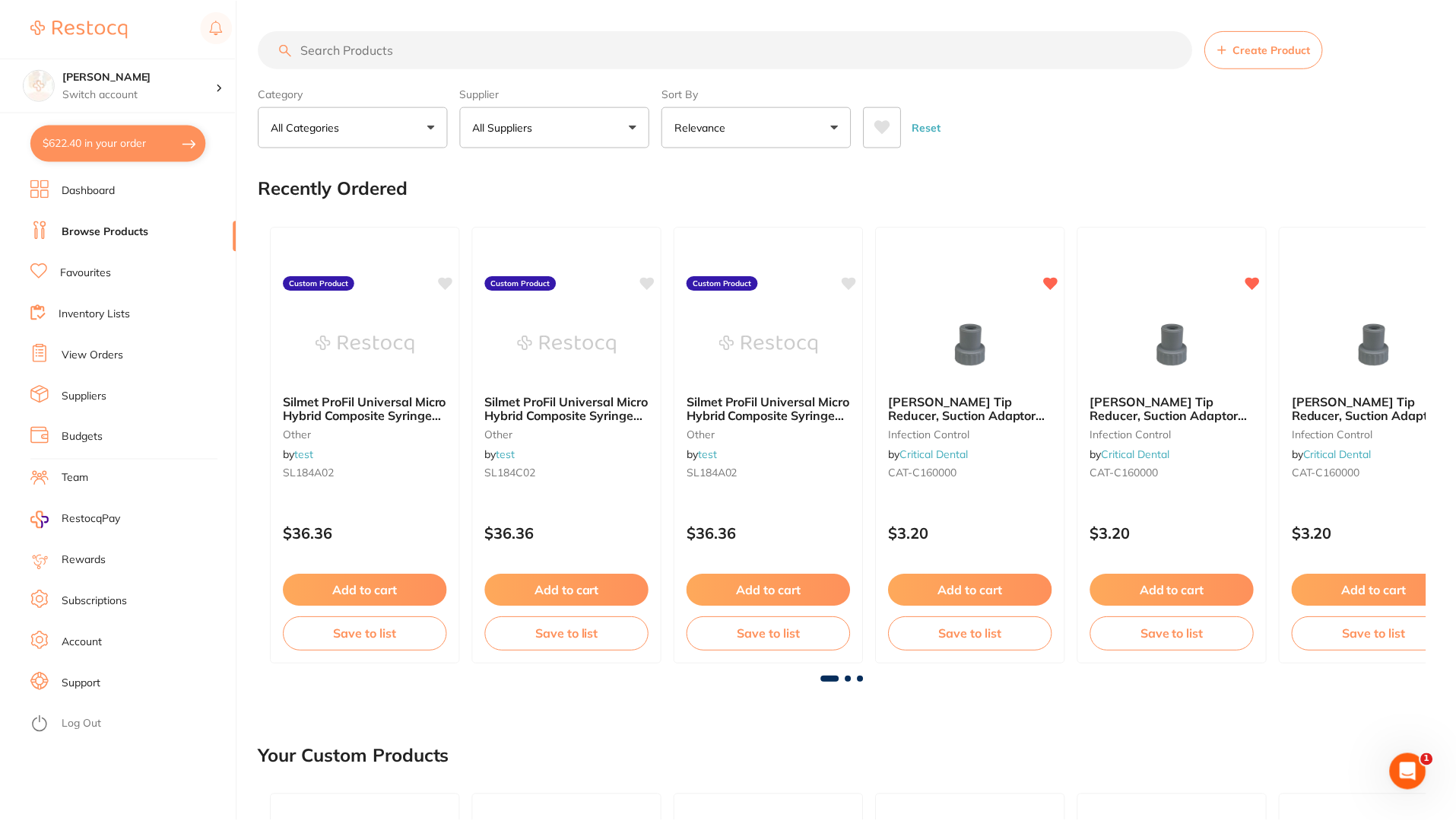
scroll to position [734, 0]
